Goal: Transaction & Acquisition: Obtain resource

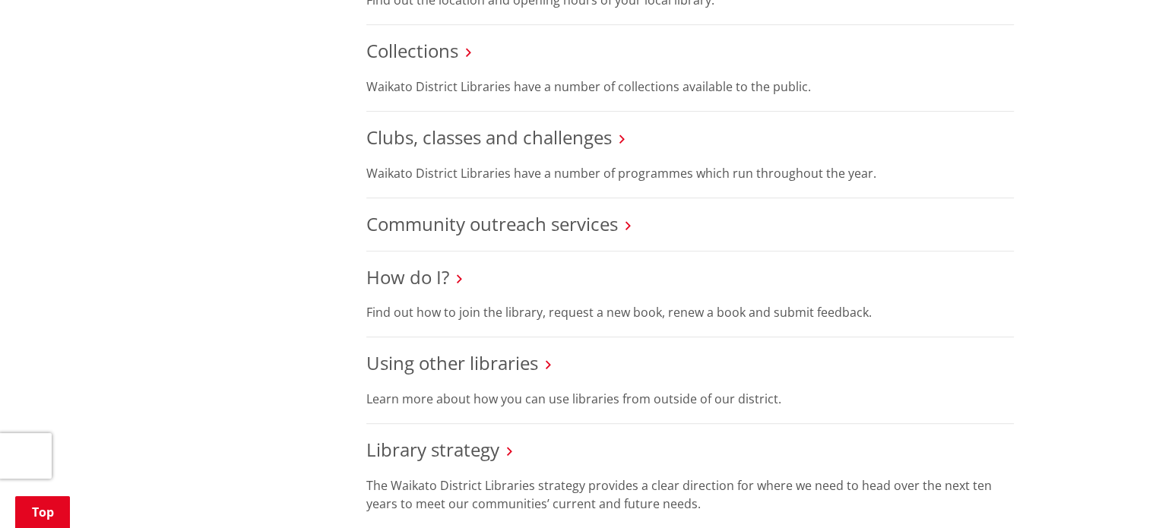
scroll to position [684, 0]
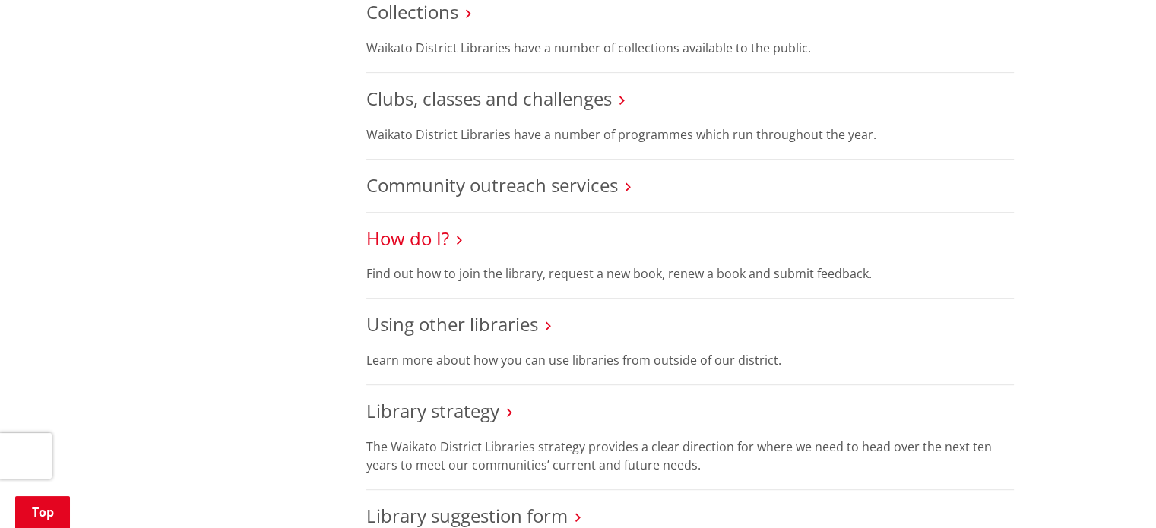
click at [435, 226] on link "How do I?" at bounding box center [407, 238] width 83 height 25
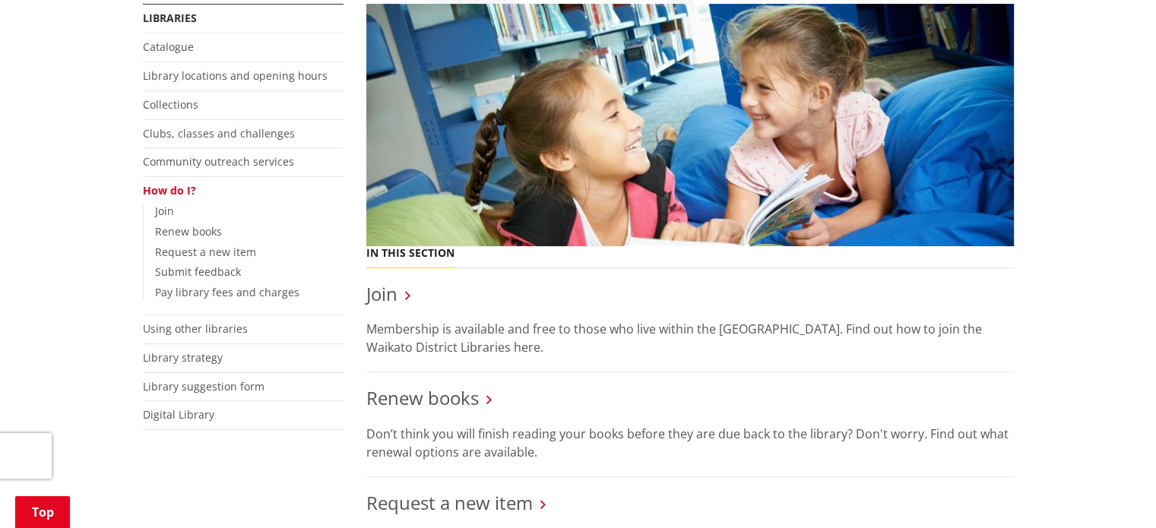
scroll to position [304, 0]
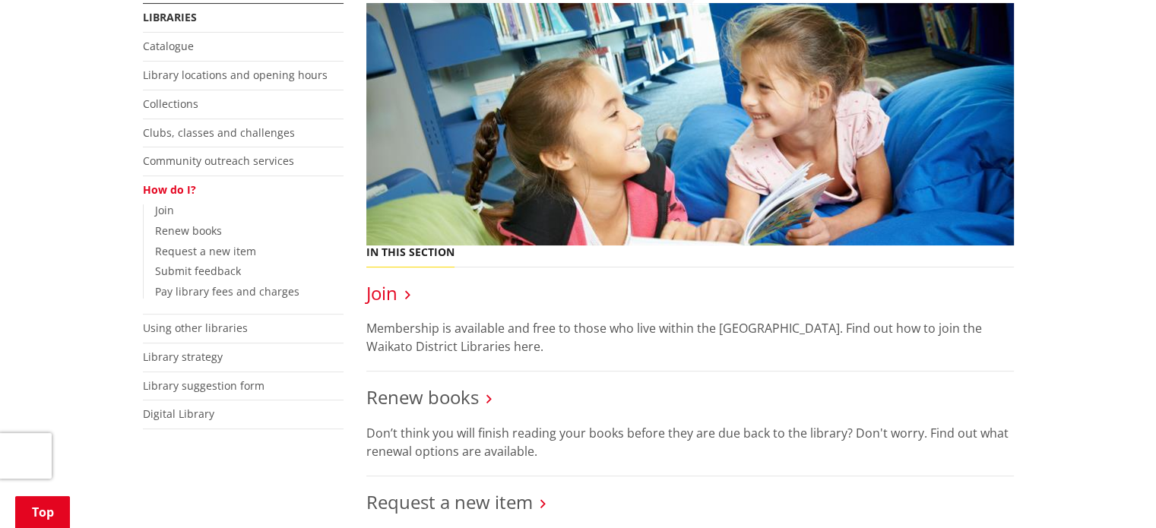
click at [389, 290] on link "Join" at bounding box center [381, 292] width 31 height 25
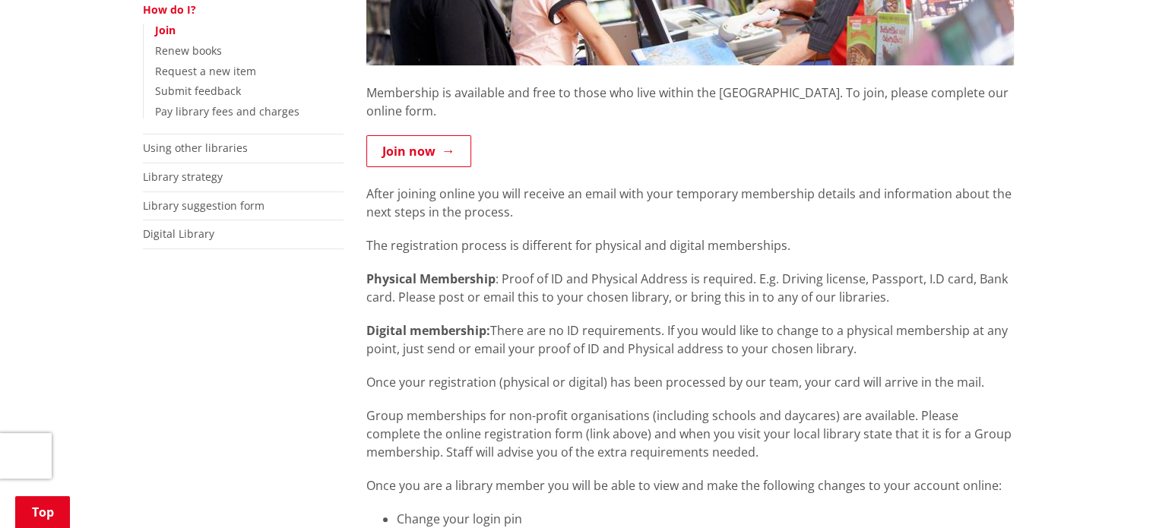
scroll to position [304, 0]
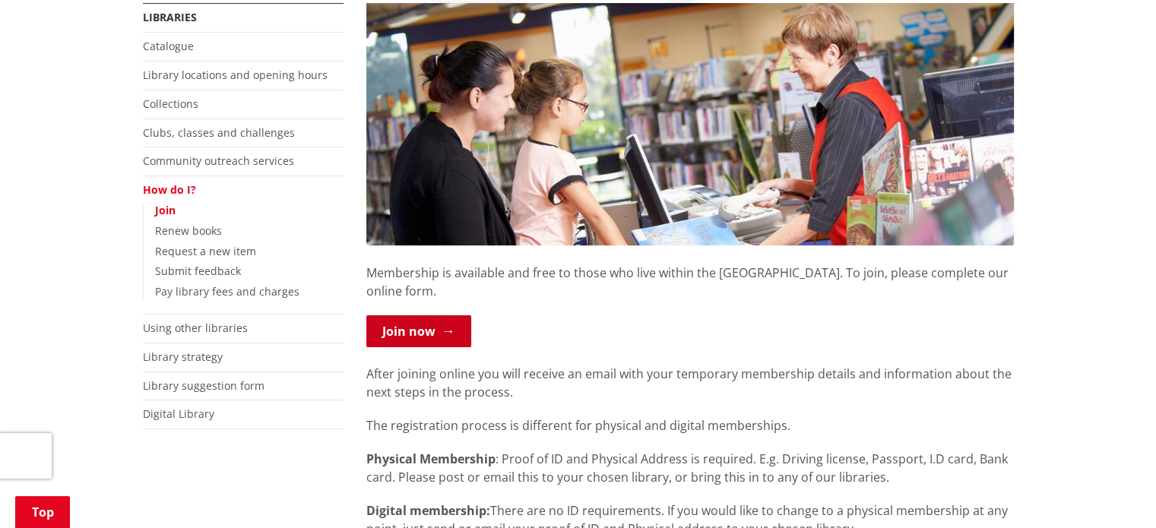
click at [446, 322] on link "Join now" at bounding box center [418, 331] width 105 height 32
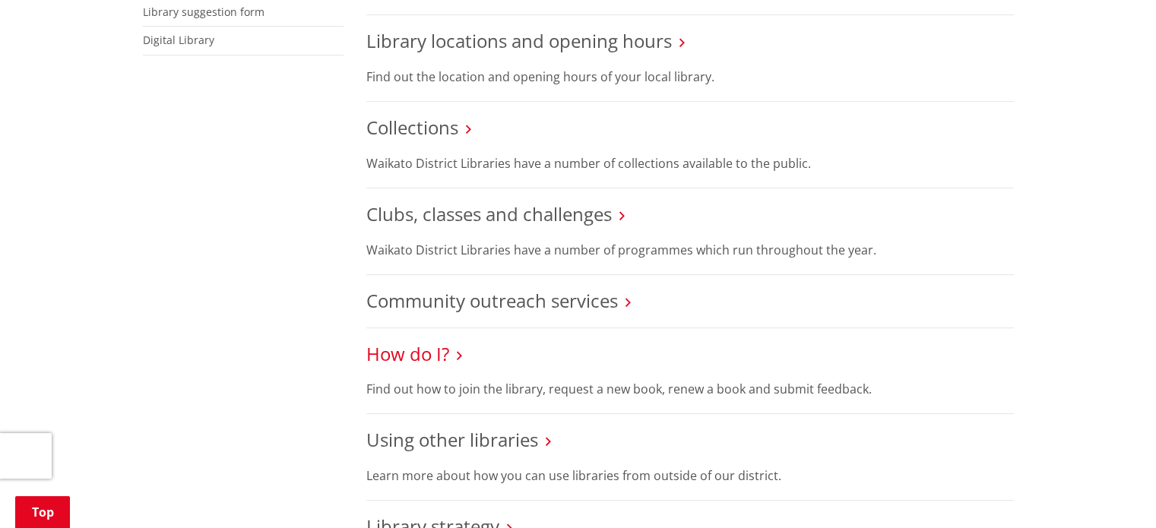
scroll to position [532, 0]
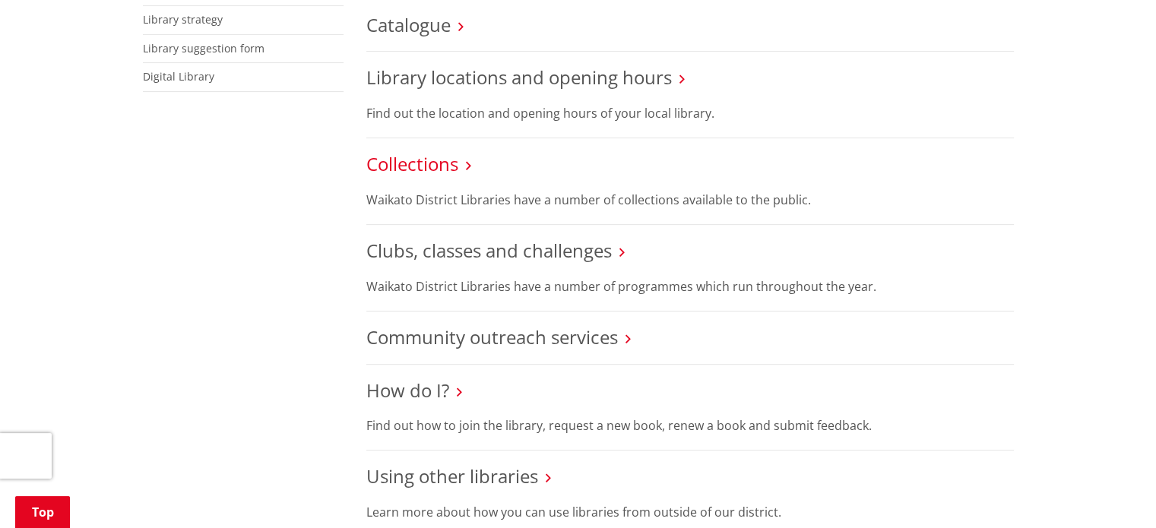
click at [455, 151] on link "Collections" at bounding box center [412, 163] width 92 height 25
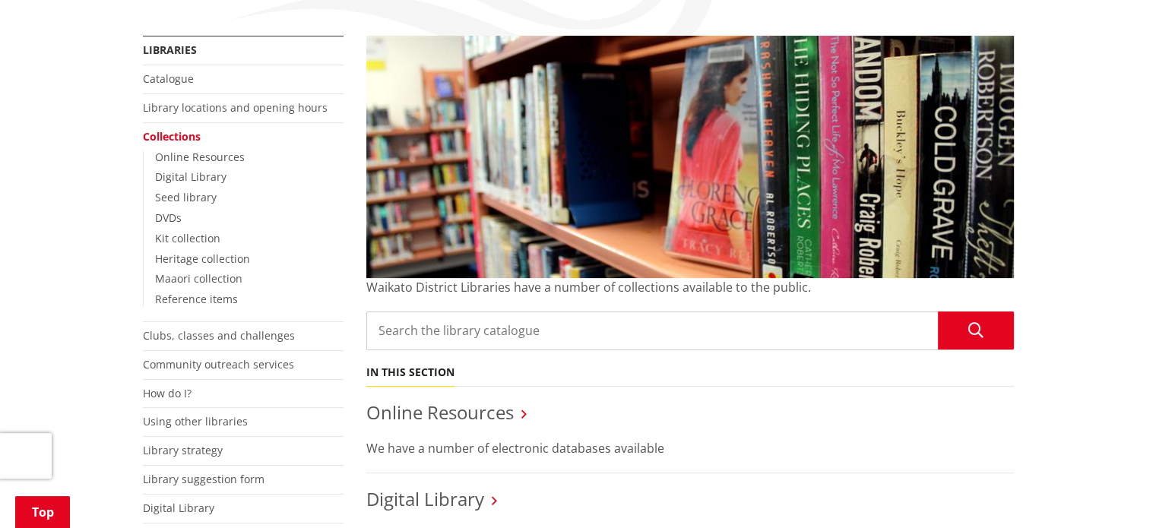
scroll to position [304, 0]
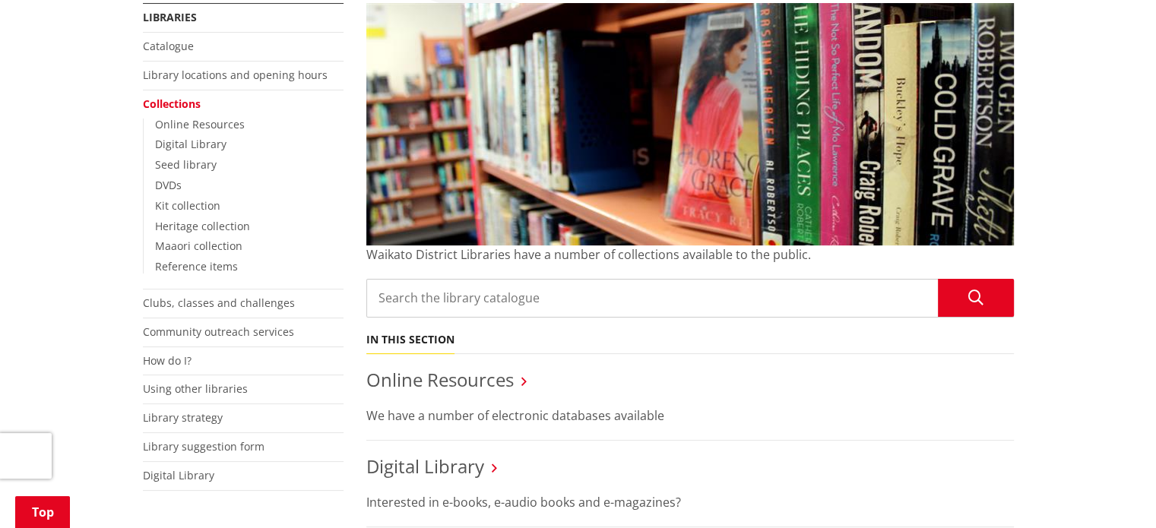
click at [474, 300] on input "Search the library catalogue" at bounding box center [690, 298] width 648 height 39
type input "raupo"
